Goal: Task Accomplishment & Management: Manage account settings

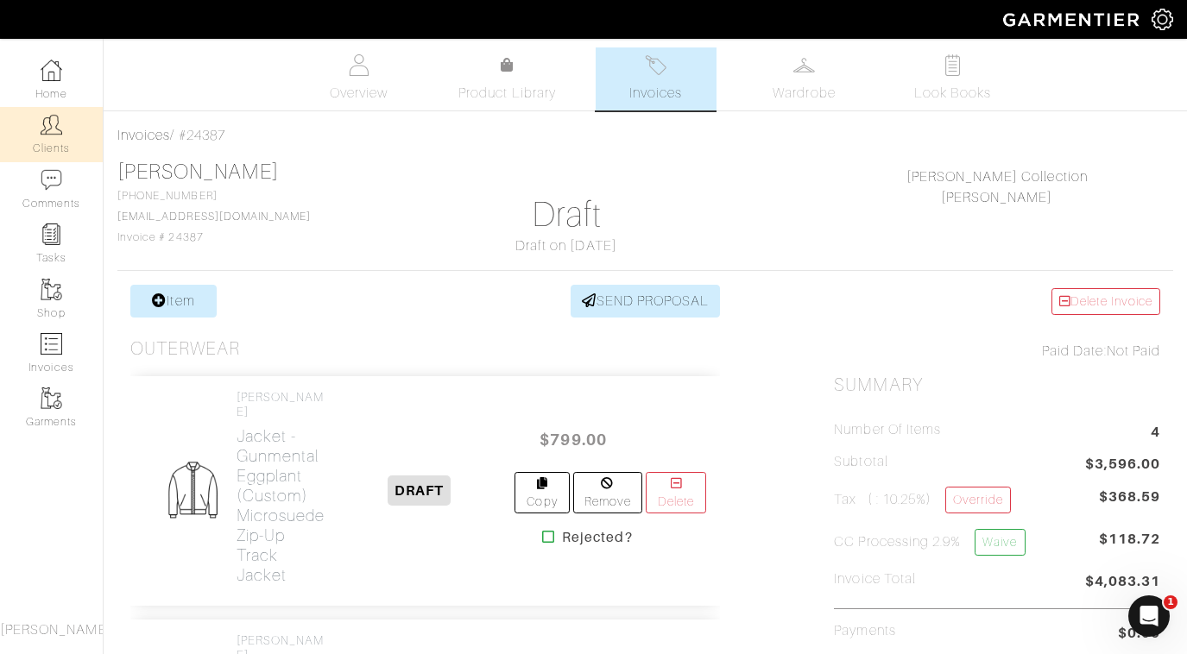
click at [66, 136] on link "Clients" at bounding box center [51, 134] width 103 height 54
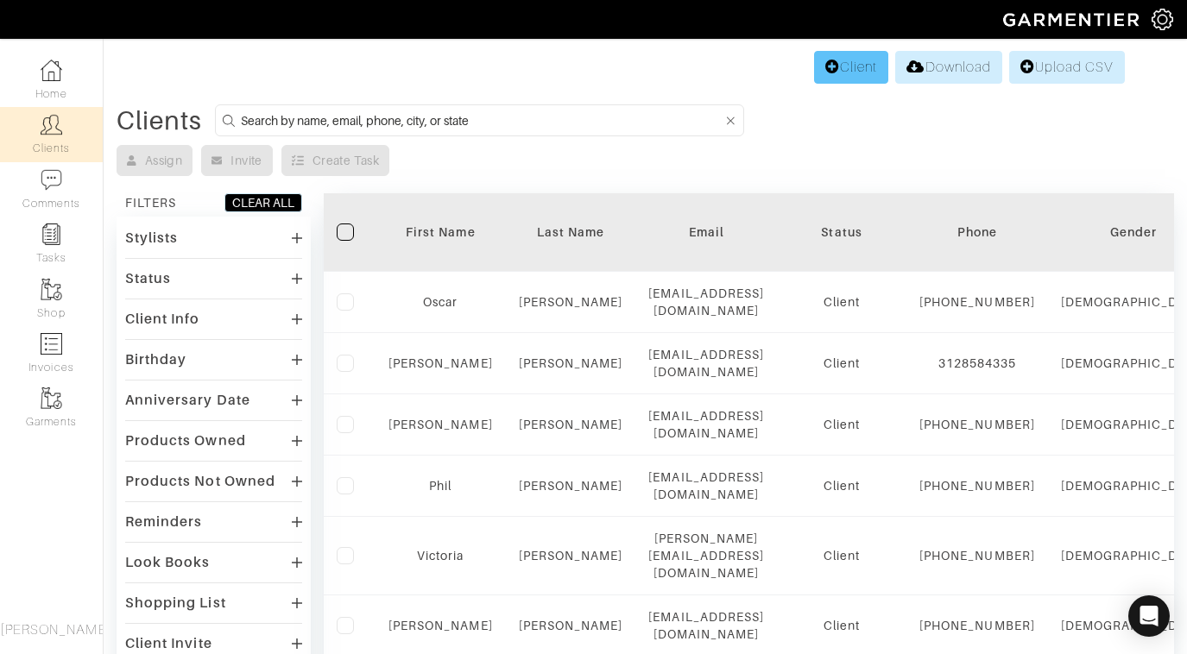
click at [837, 61] on link "Client" at bounding box center [851, 67] width 74 height 33
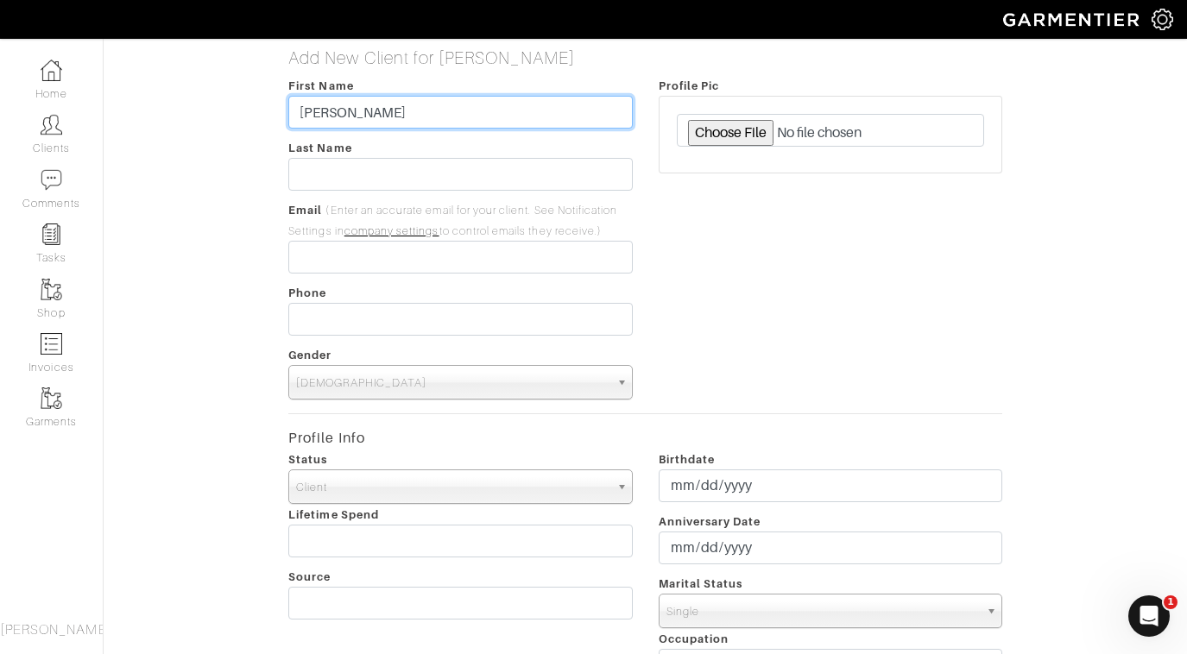
type input "Elias"
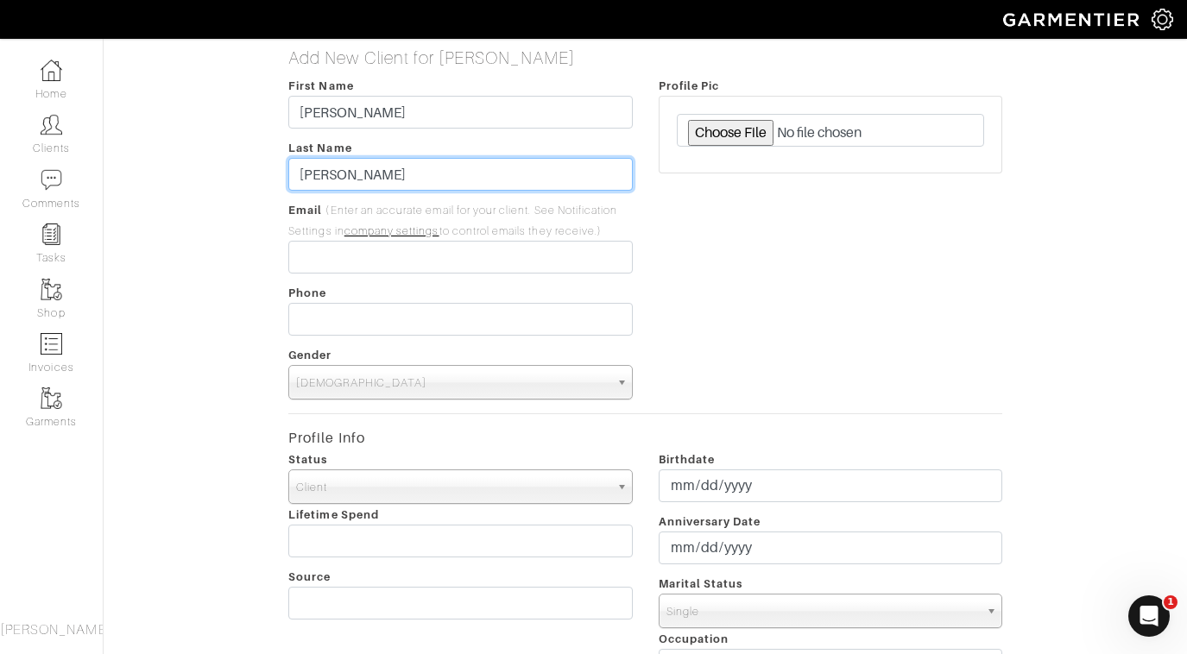
click at [360, 174] on input "Booyer" at bounding box center [460, 174] width 344 height 33
type input "Boyer"
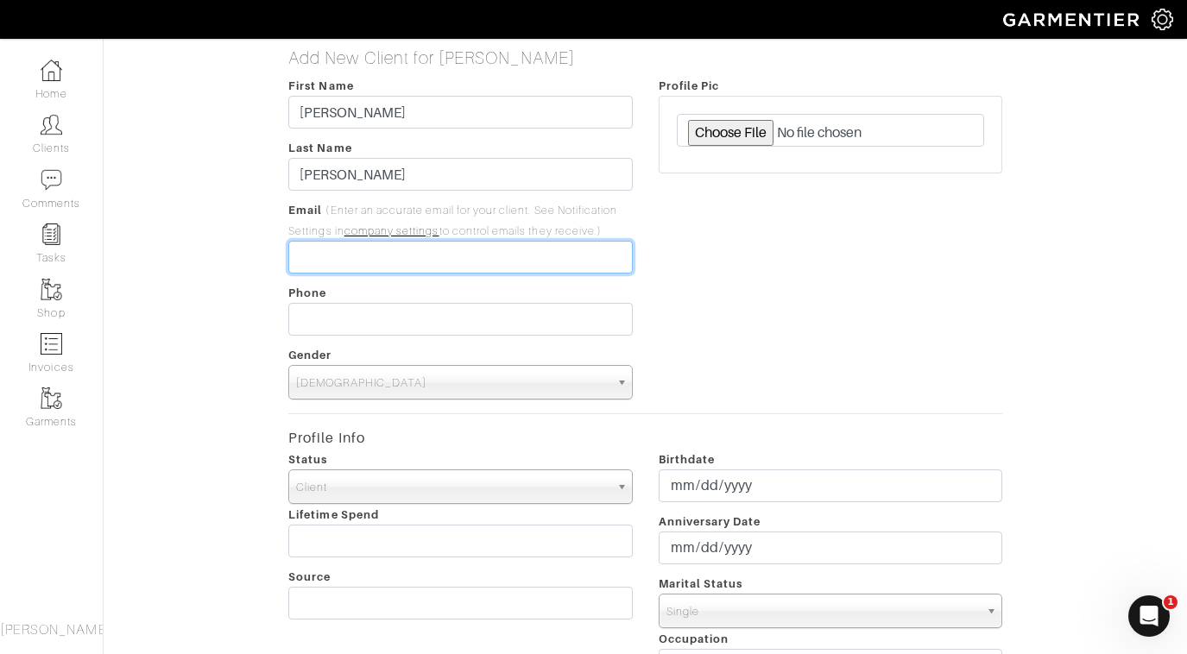
click at [357, 256] on input "email" at bounding box center [460, 257] width 344 height 33
type input "[EMAIL_ADDRESS][DOMAIN_NAME]"
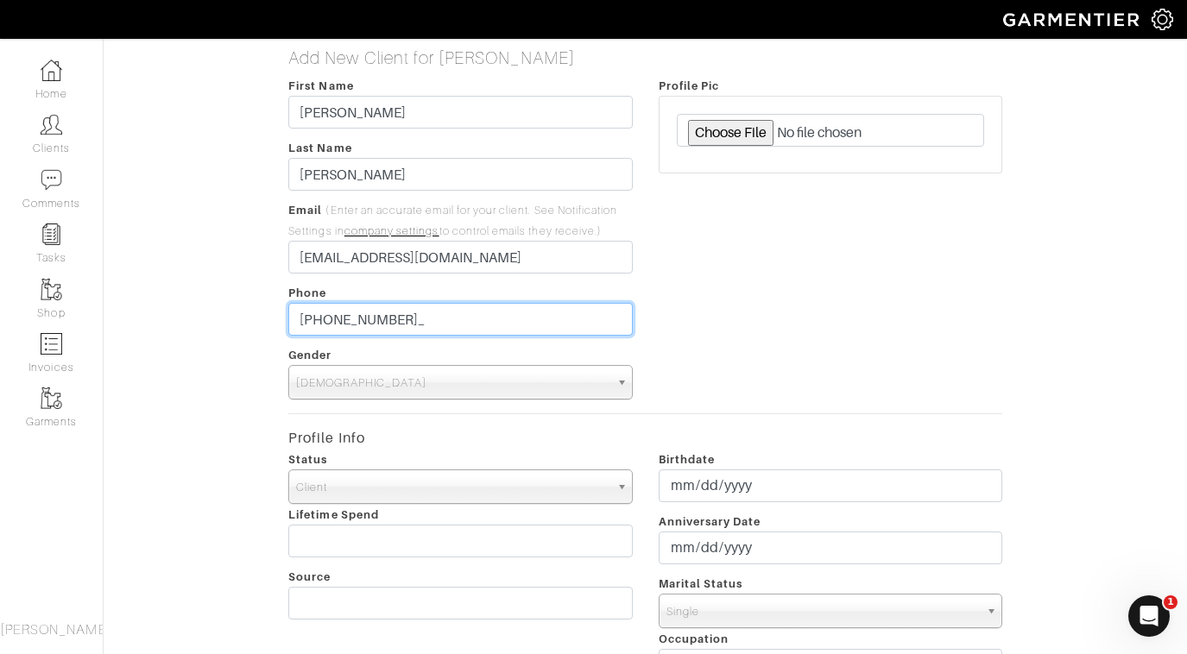
type input "[PHONE_NUMBER]"
click at [706, 245] on div "Profile Pic" at bounding box center [831, 237] width 370 height 325
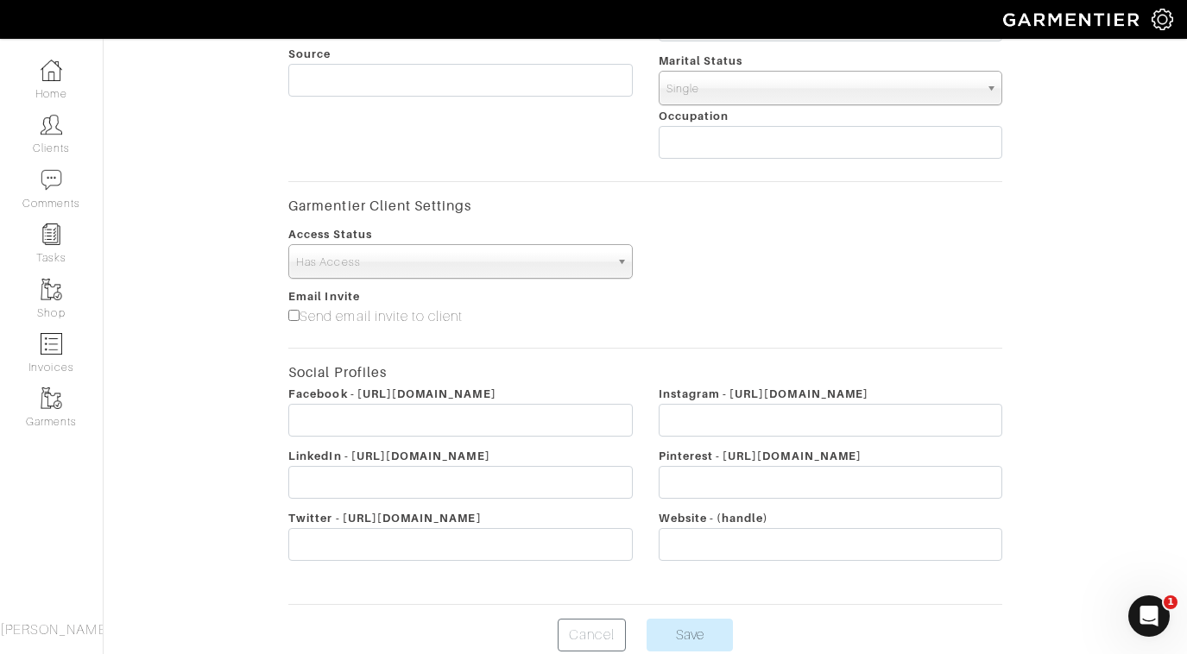
scroll to position [580, 0]
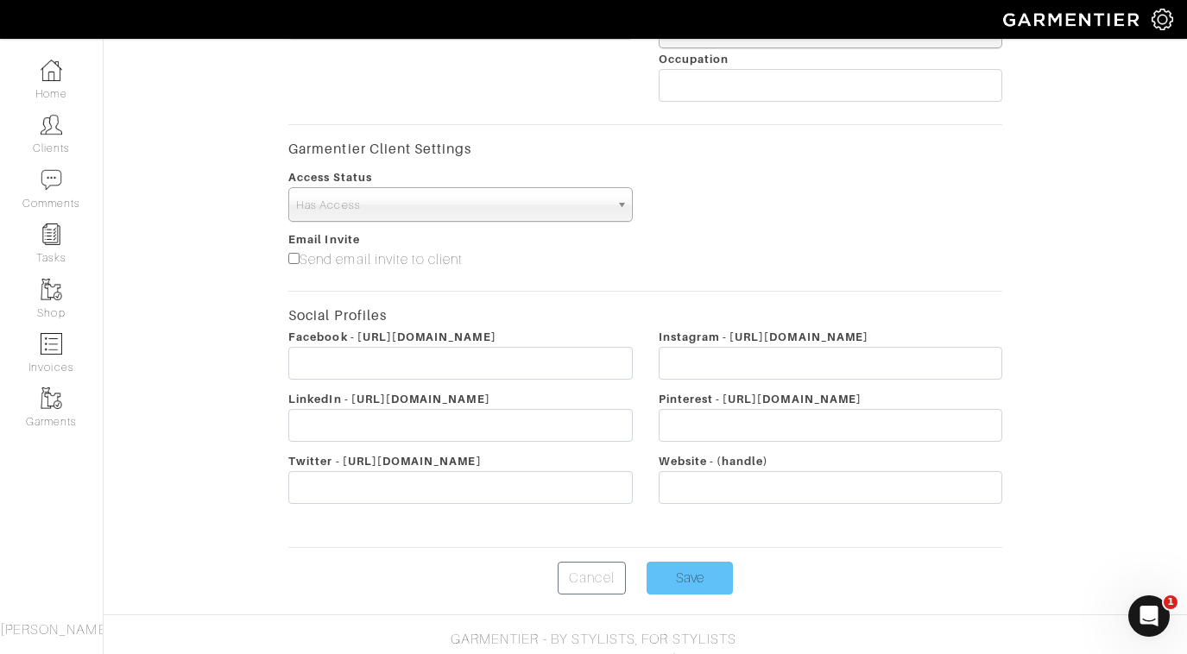
click at [688, 578] on input "Save" at bounding box center [690, 578] width 86 height 33
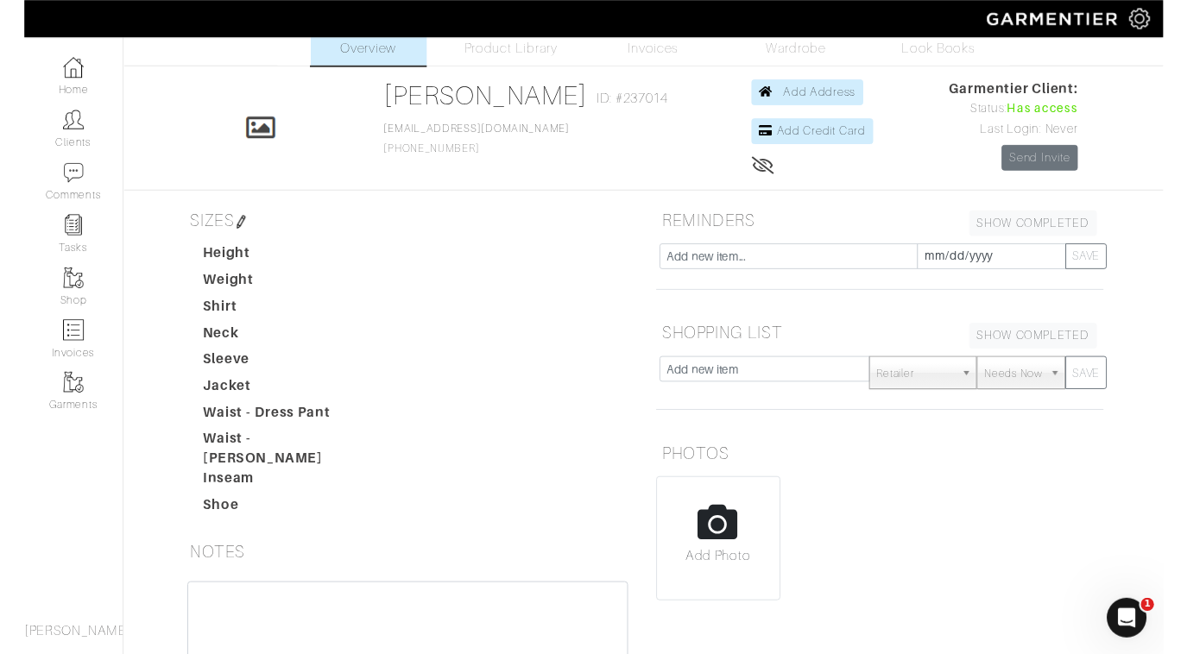
scroll to position [37, 0]
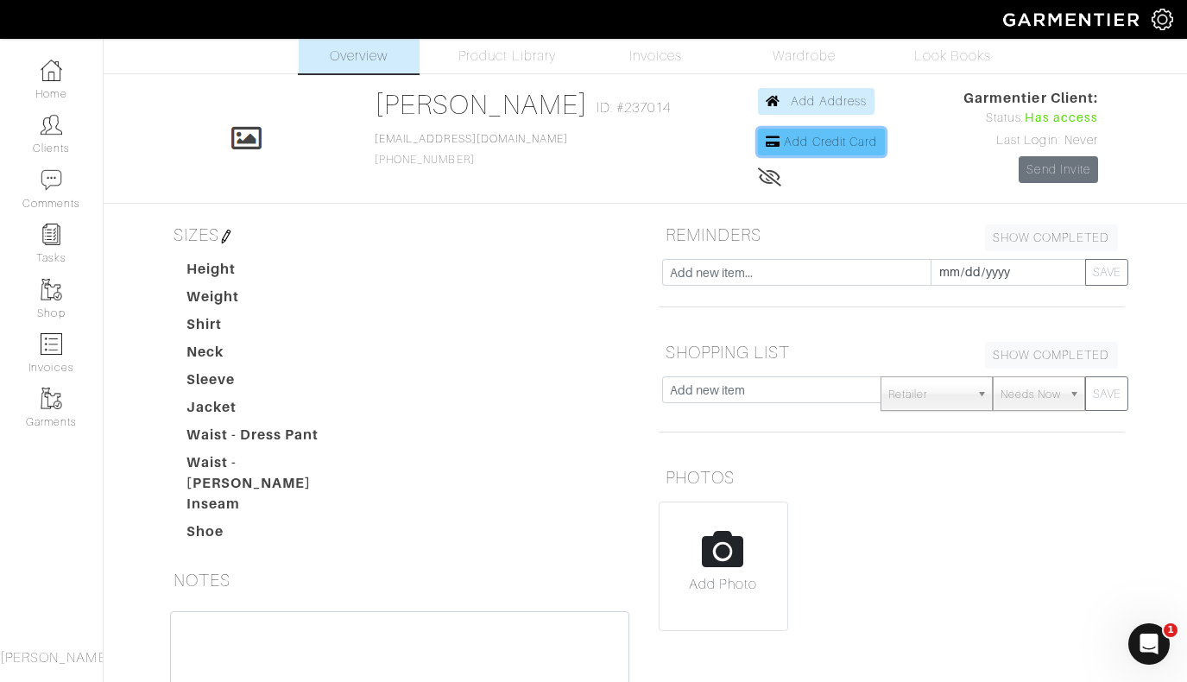
click at [821, 136] on span "Add Credit Card" at bounding box center [830, 142] width 93 height 14
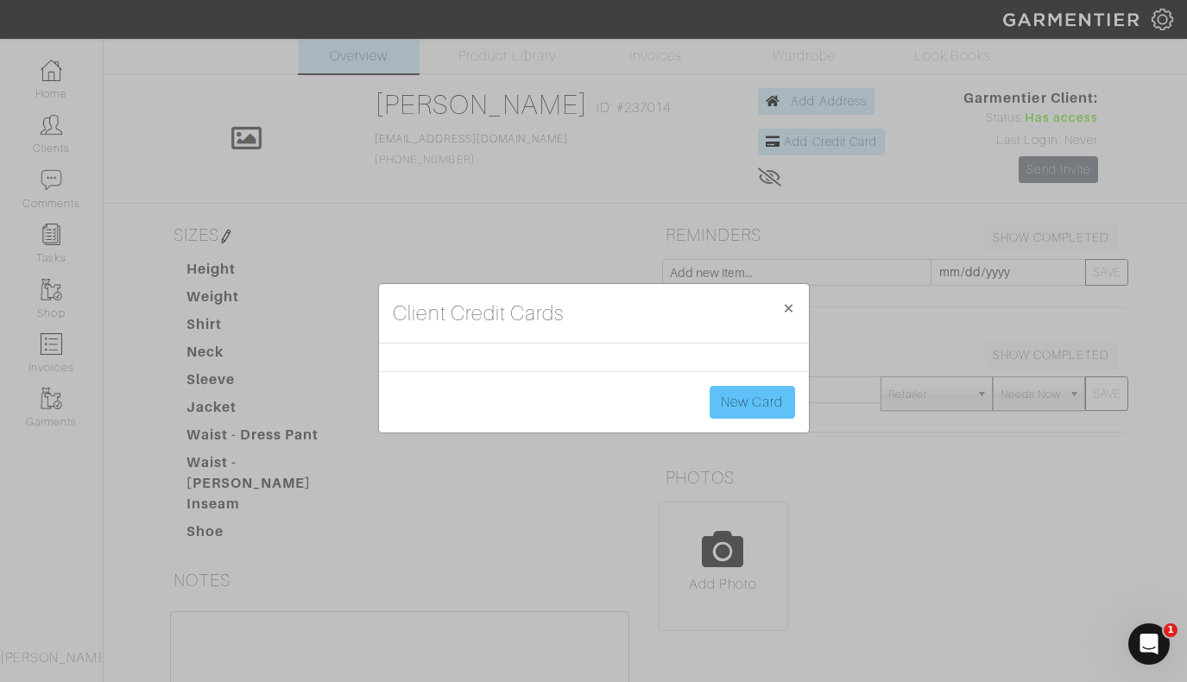
click at [744, 404] on link "New Card" at bounding box center [752, 402] width 85 height 33
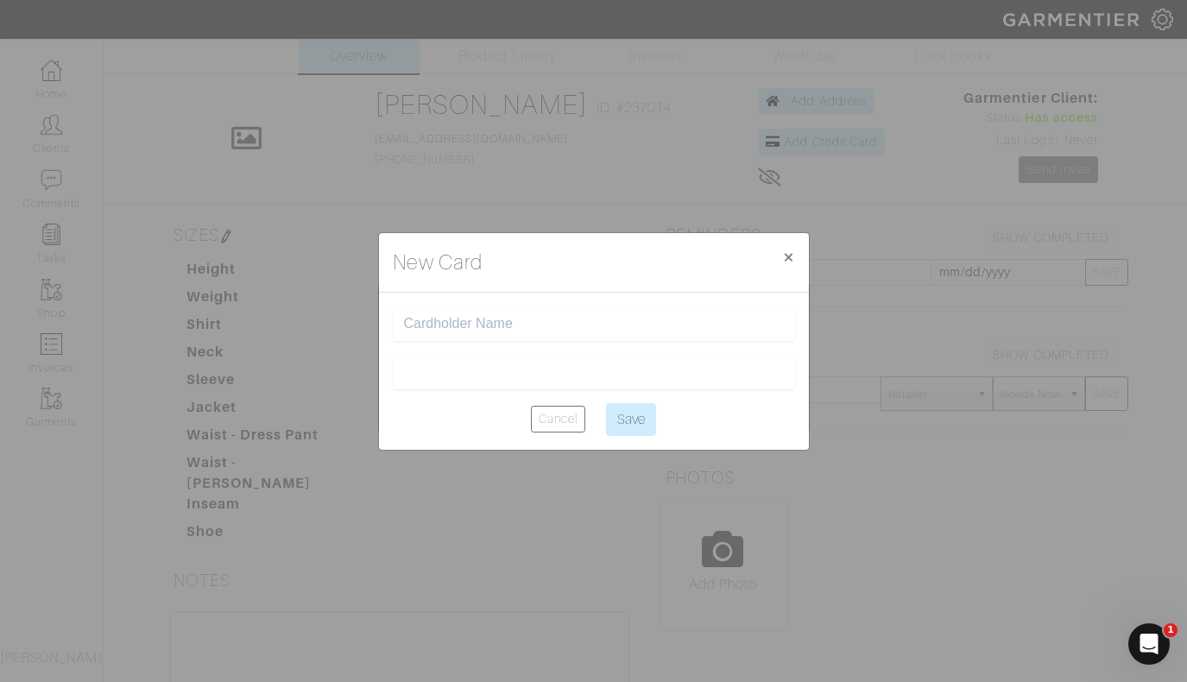
click at [541, 320] on input "text" at bounding box center [594, 324] width 380 height 16
type input "e"
type input "[PERSON_NAME]"
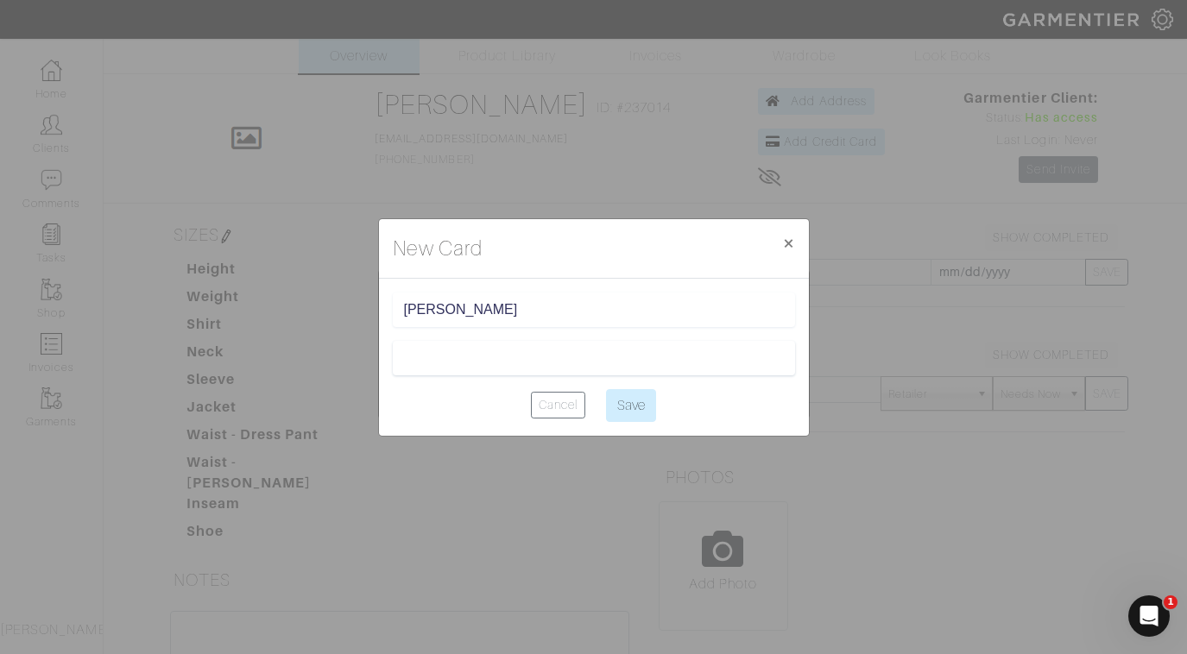
click at [648, 327] on div "[PERSON_NAME]" at bounding box center [594, 310] width 402 height 35
click at [630, 415] on input "Save" at bounding box center [631, 405] width 50 height 33
type input "Saving..."
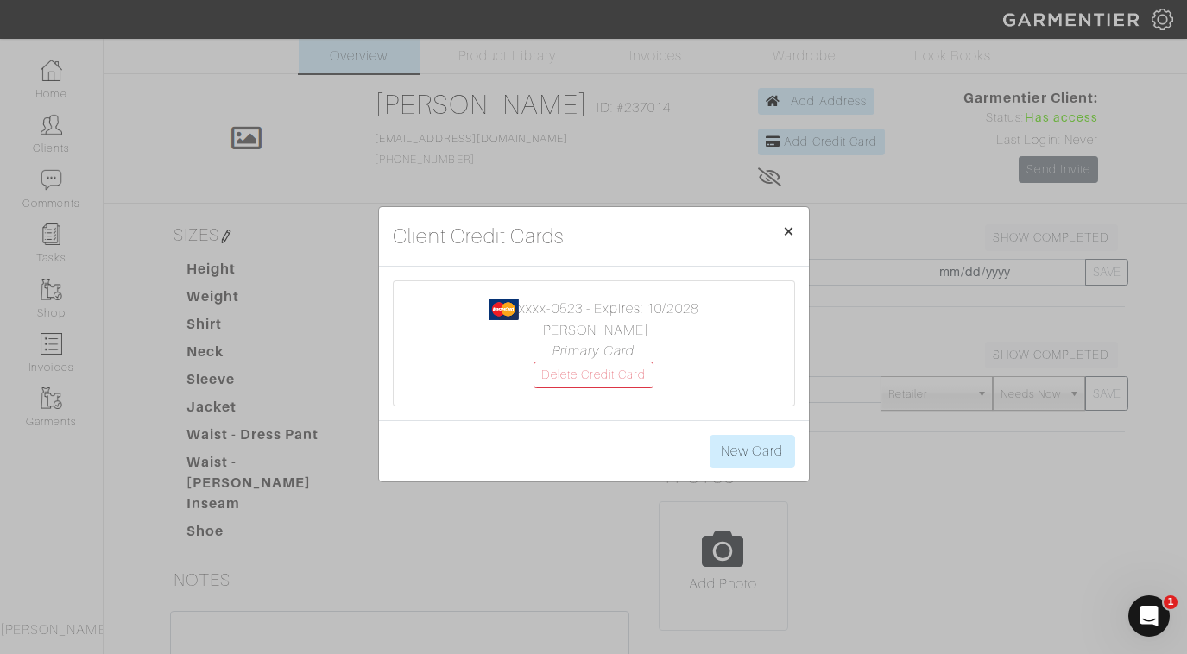
click at [791, 232] on span "×" at bounding box center [788, 230] width 13 height 23
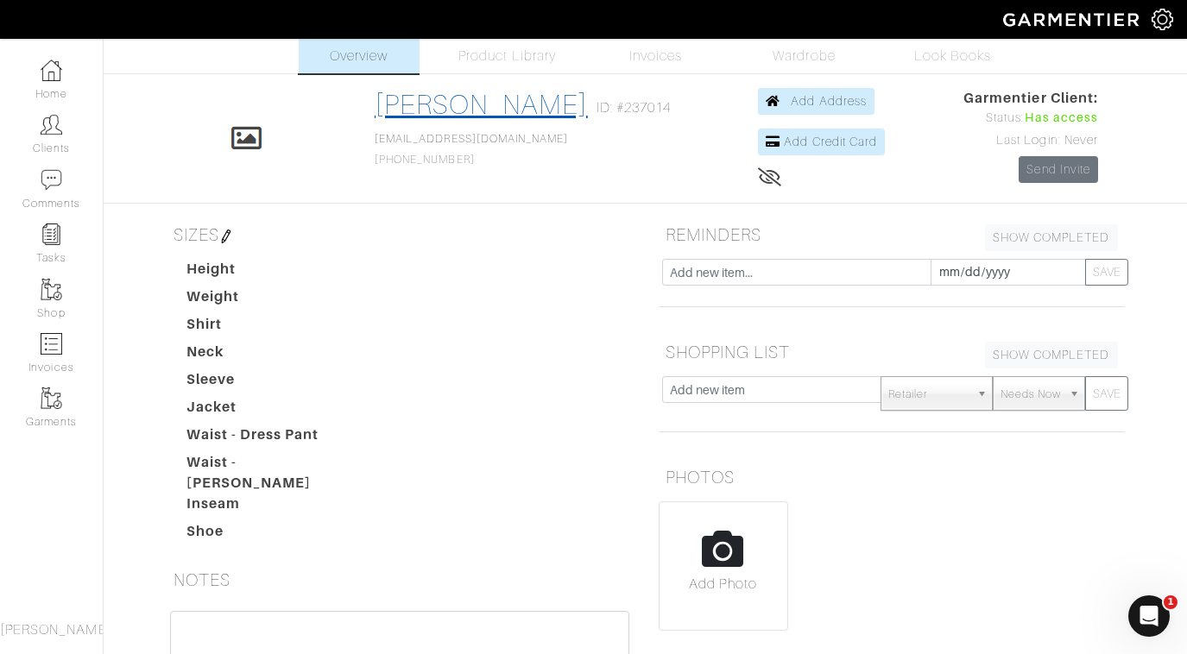
click at [459, 104] on link "[PERSON_NAME]" at bounding box center [481, 104] width 213 height 31
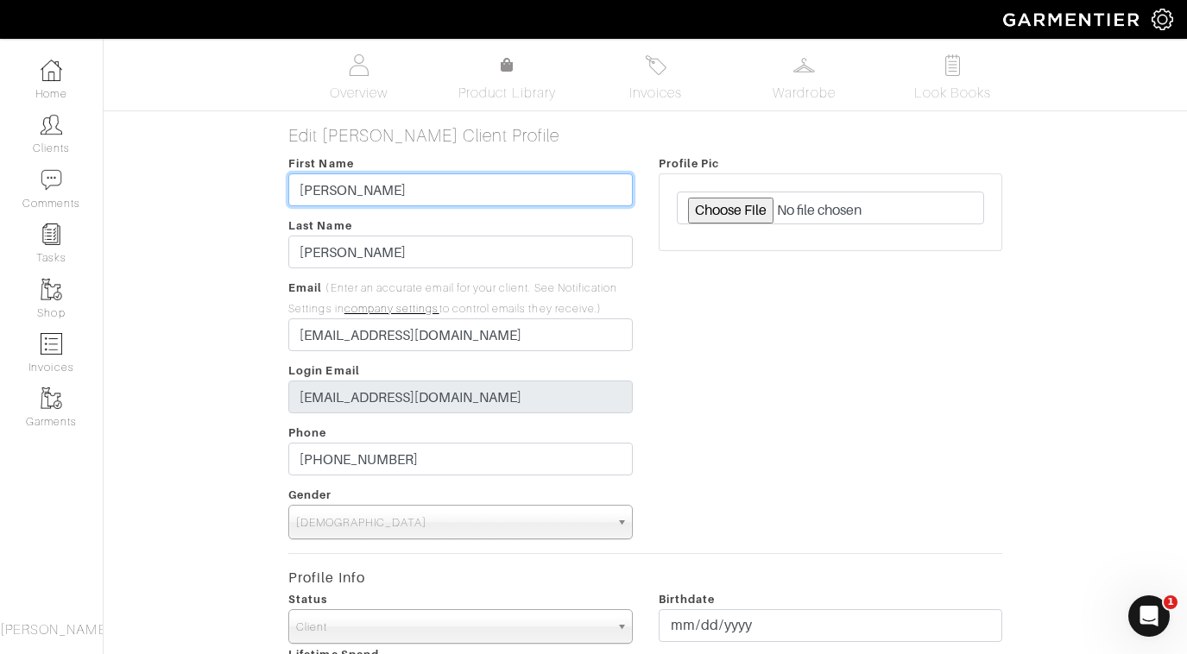
type input "Eli"
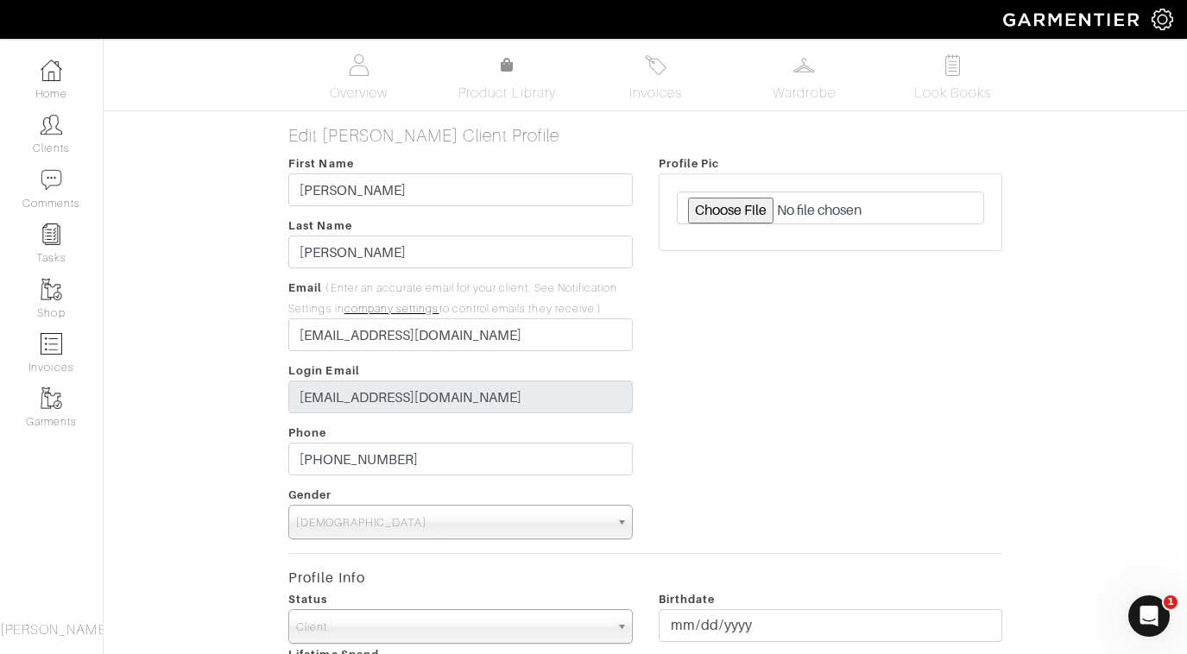
click at [690, 314] on div "Profile Pic" at bounding box center [831, 346] width 370 height 387
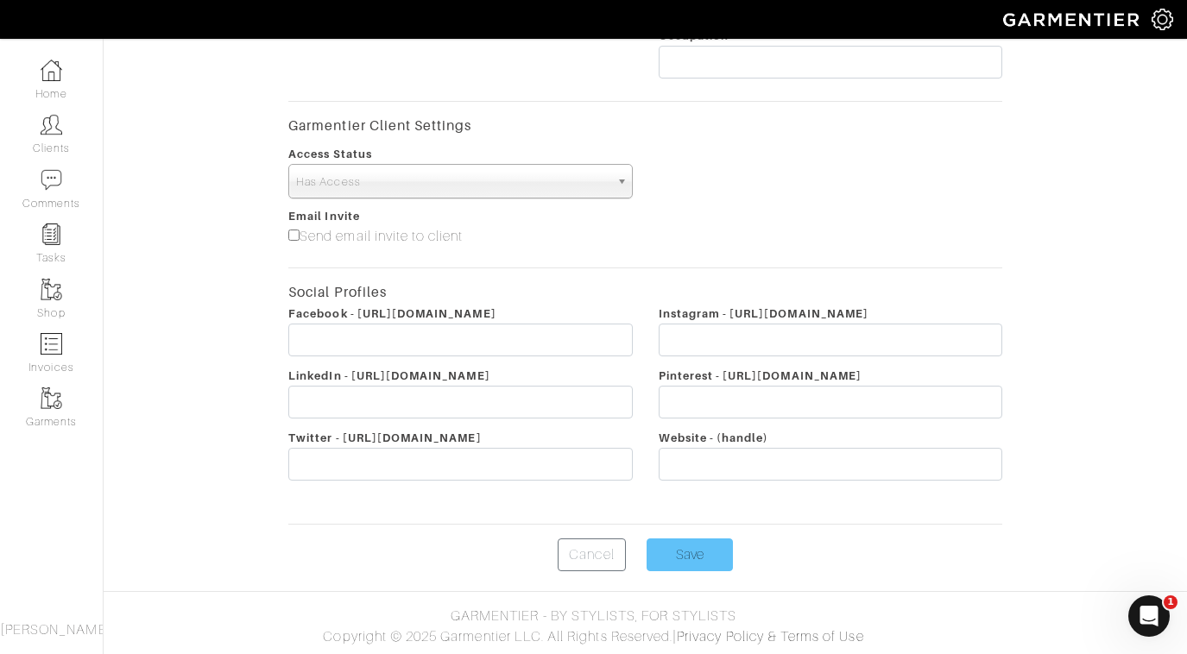
scroll to position [743, 0]
click at [677, 551] on input "Save" at bounding box center [690, 555] width 86 height 33
